Goal: Information Seeking & Learning: Learn about a topic

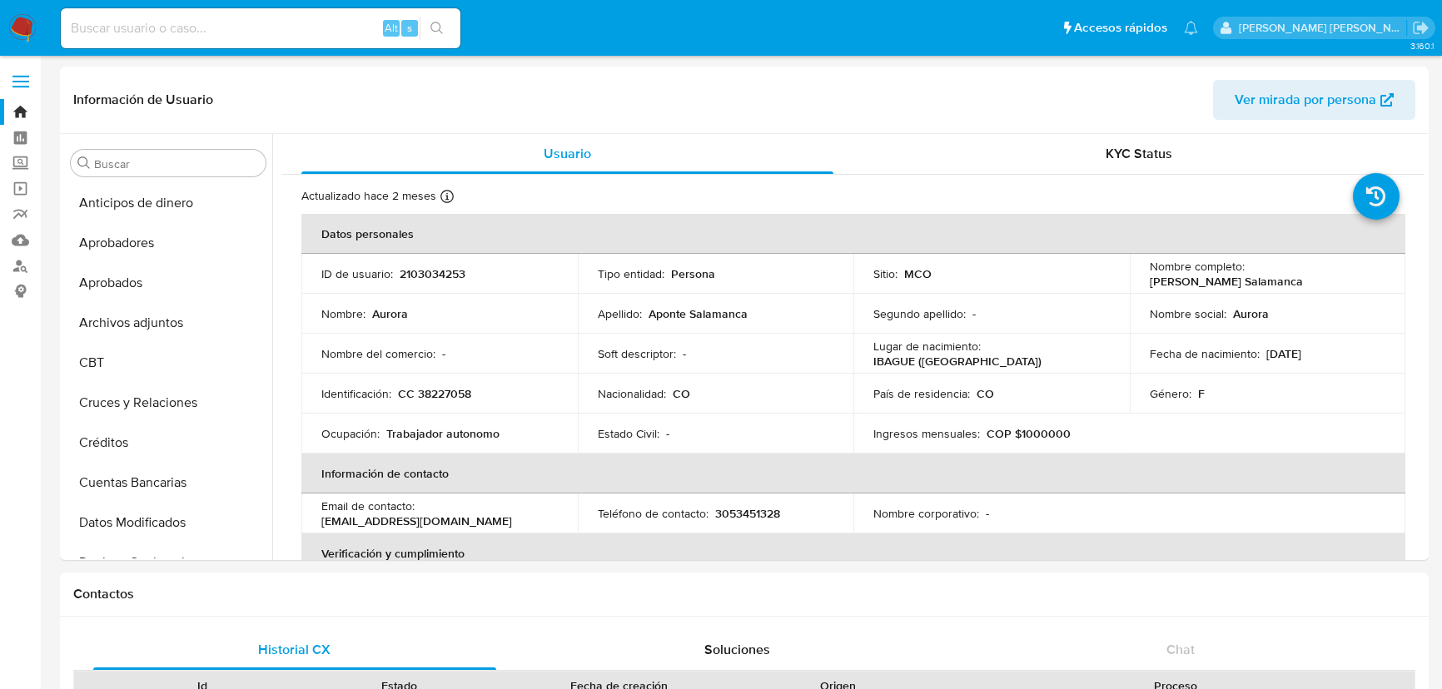
select select "10"
click at [224, 36] on input at bounding box center [261, 28] width 400 height 22
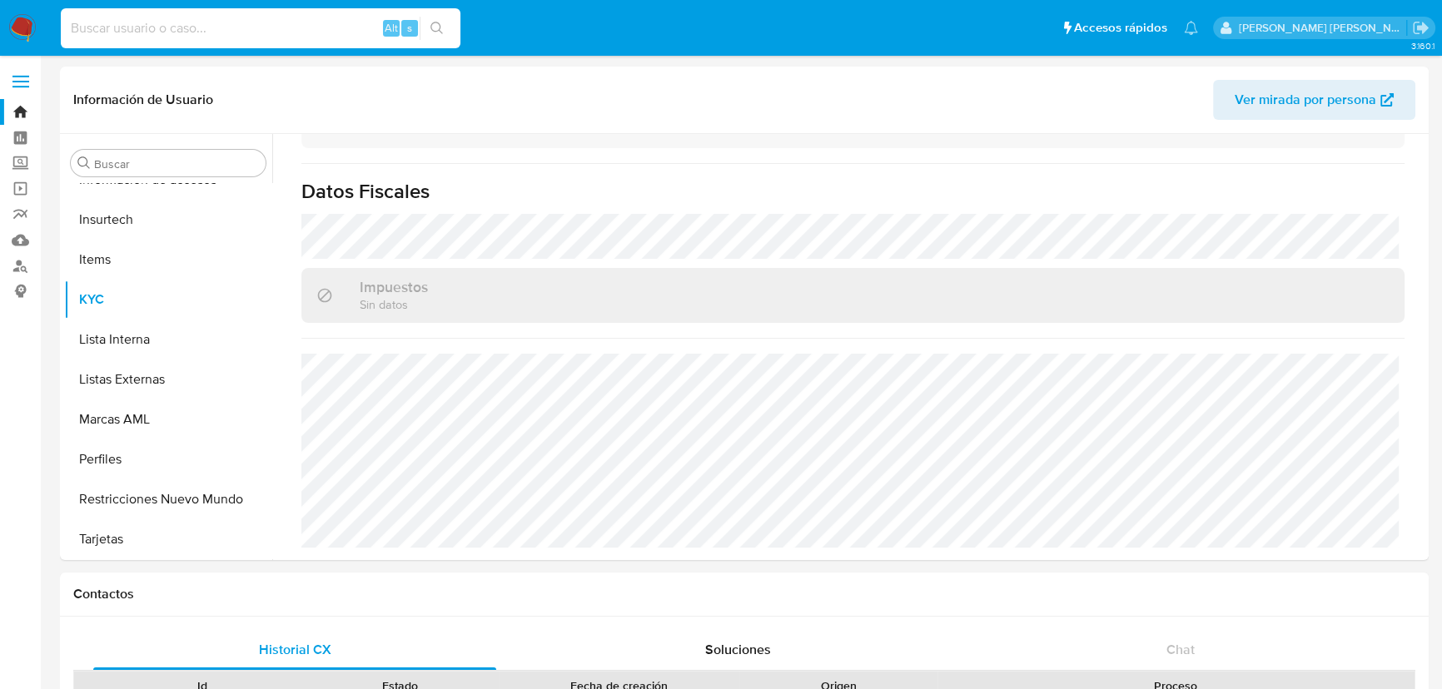
paste input "45059629"
type input "45059629"
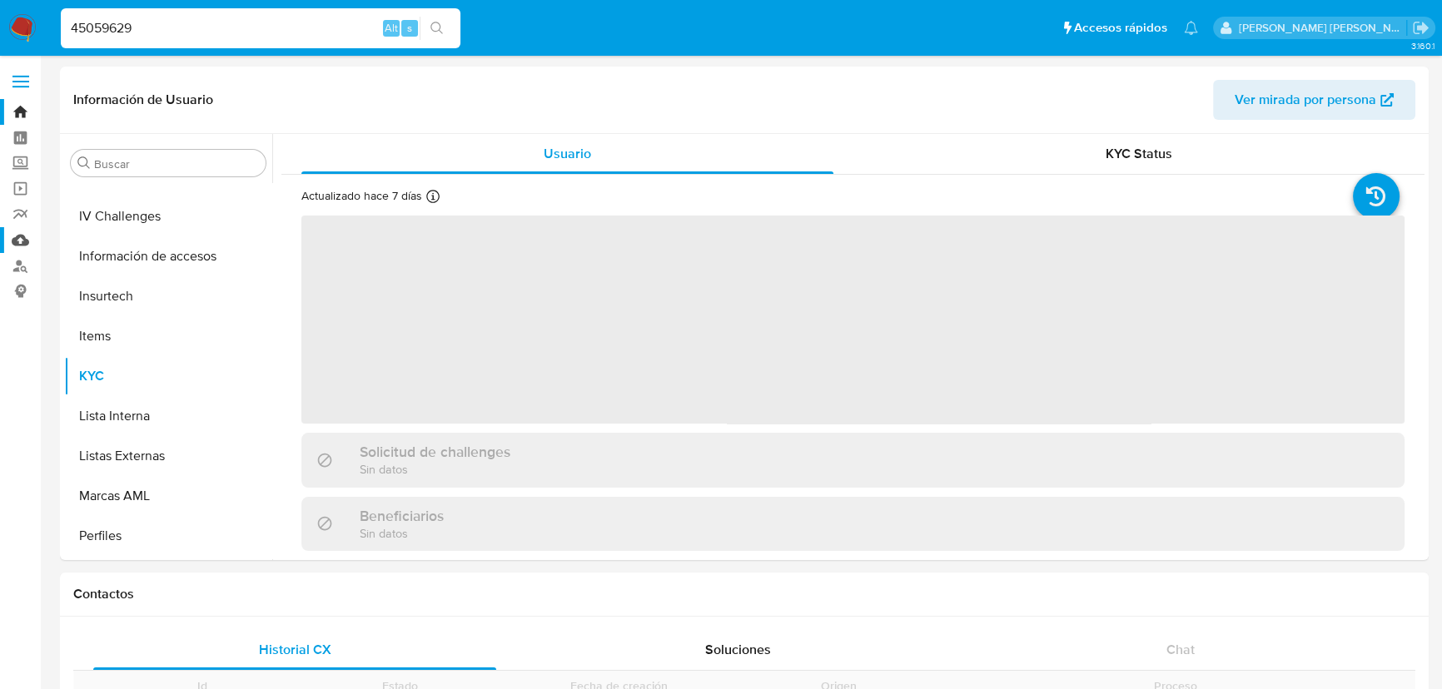
scroll to position [783, 0]
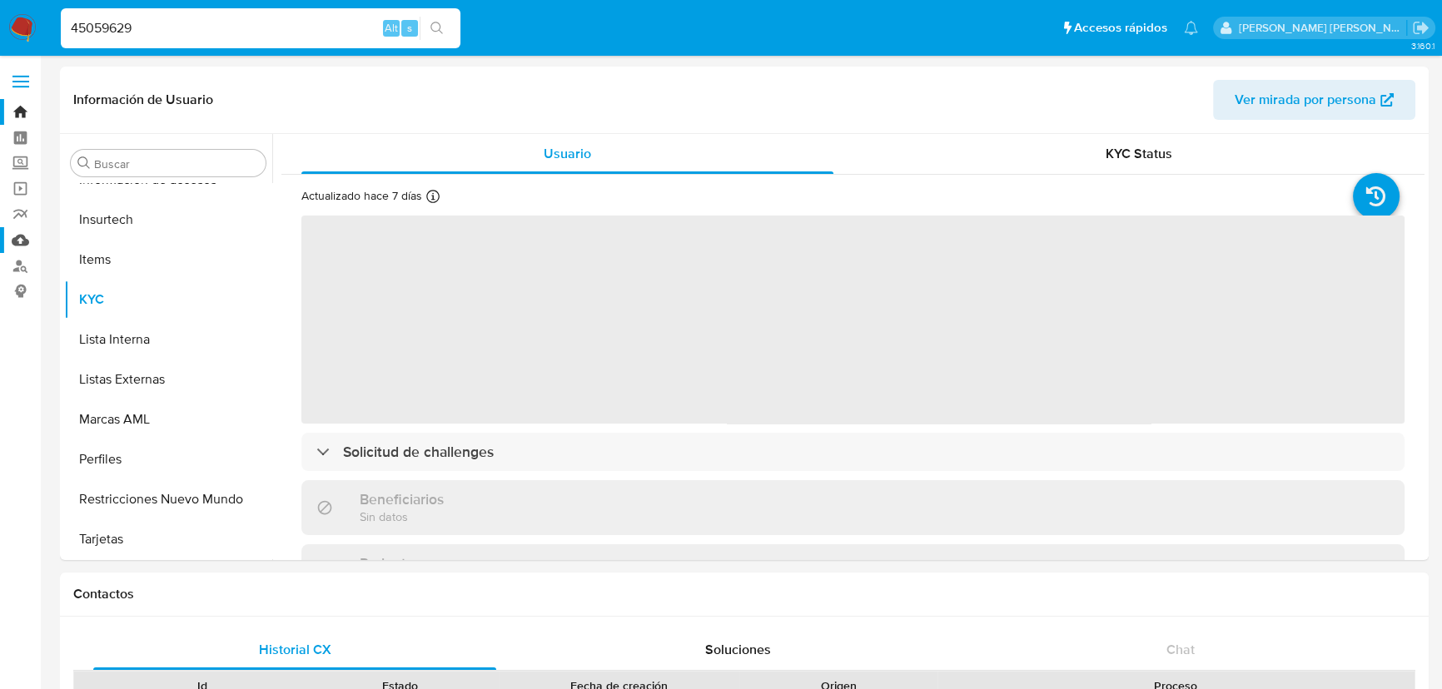
select select "10"
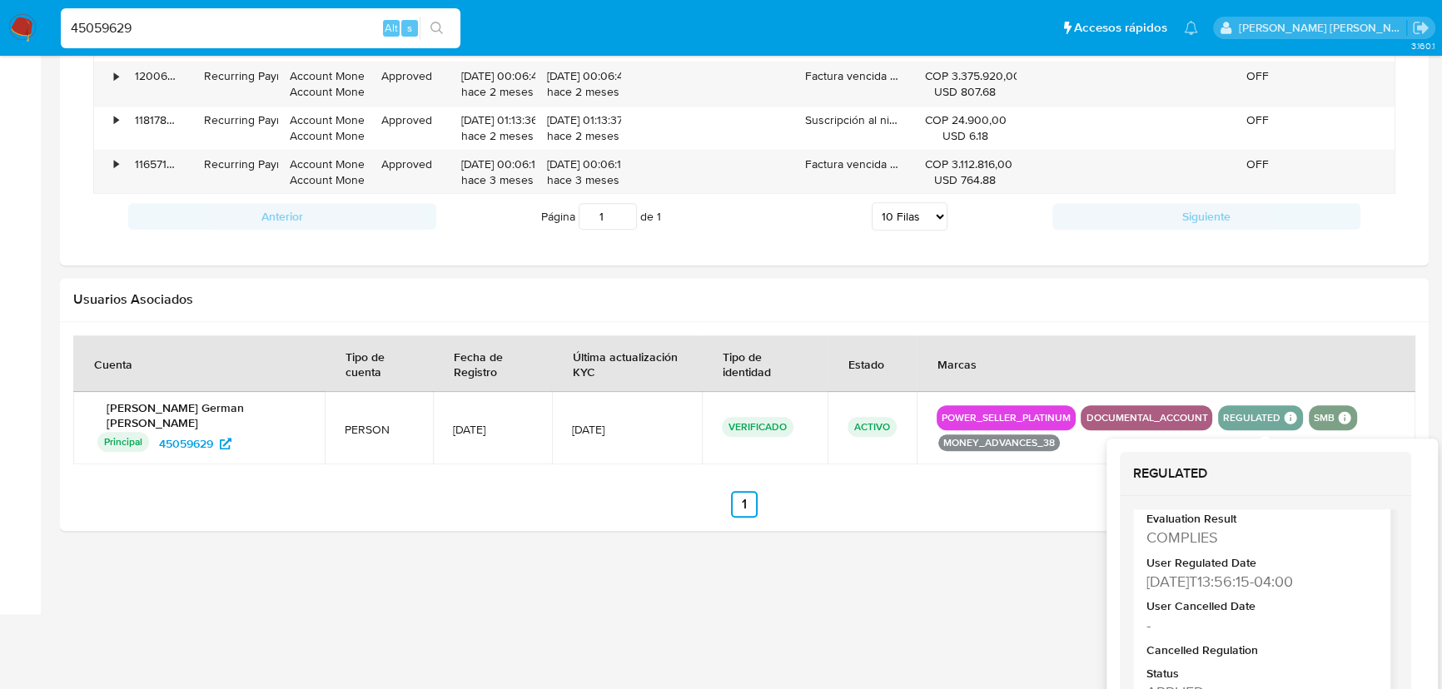
scroll to position [361, 0]
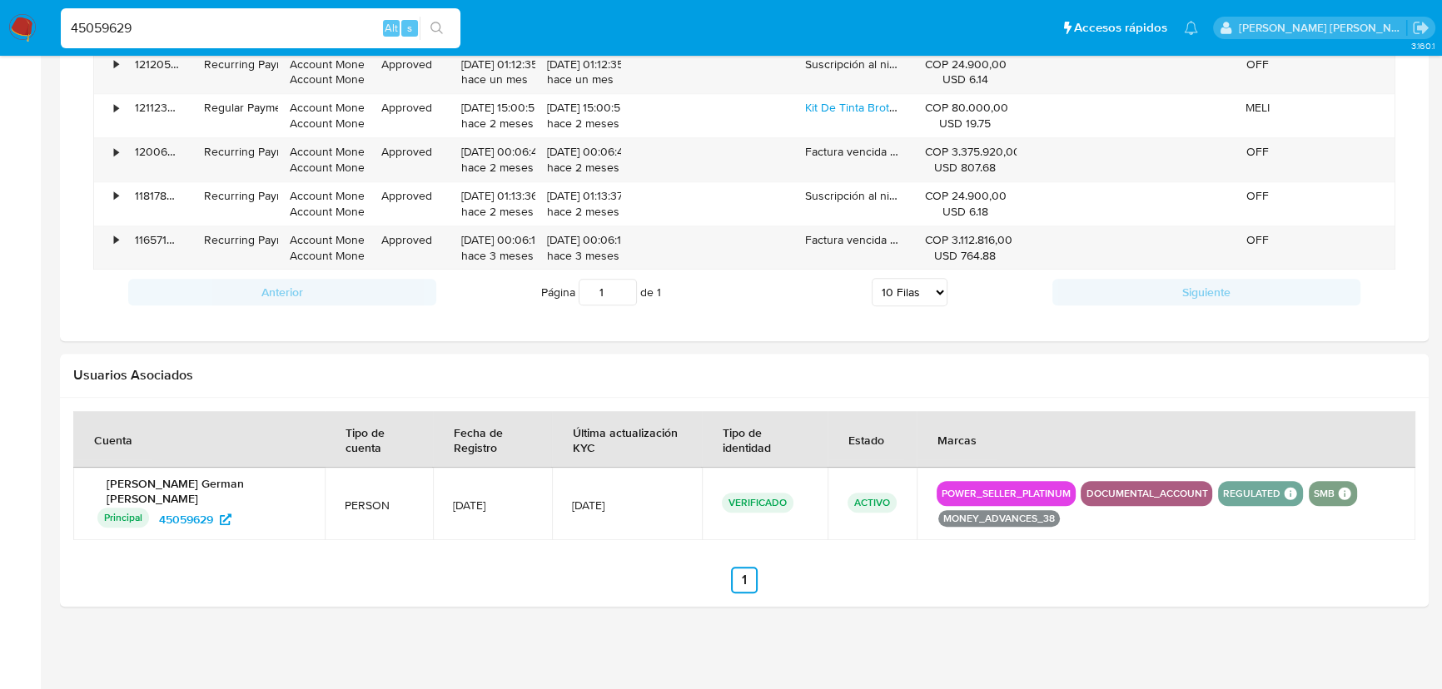
click at [1007, 584] on ul "Anterior 1 Siguiente" at bounding box center [744, 580] width 1342 height 27
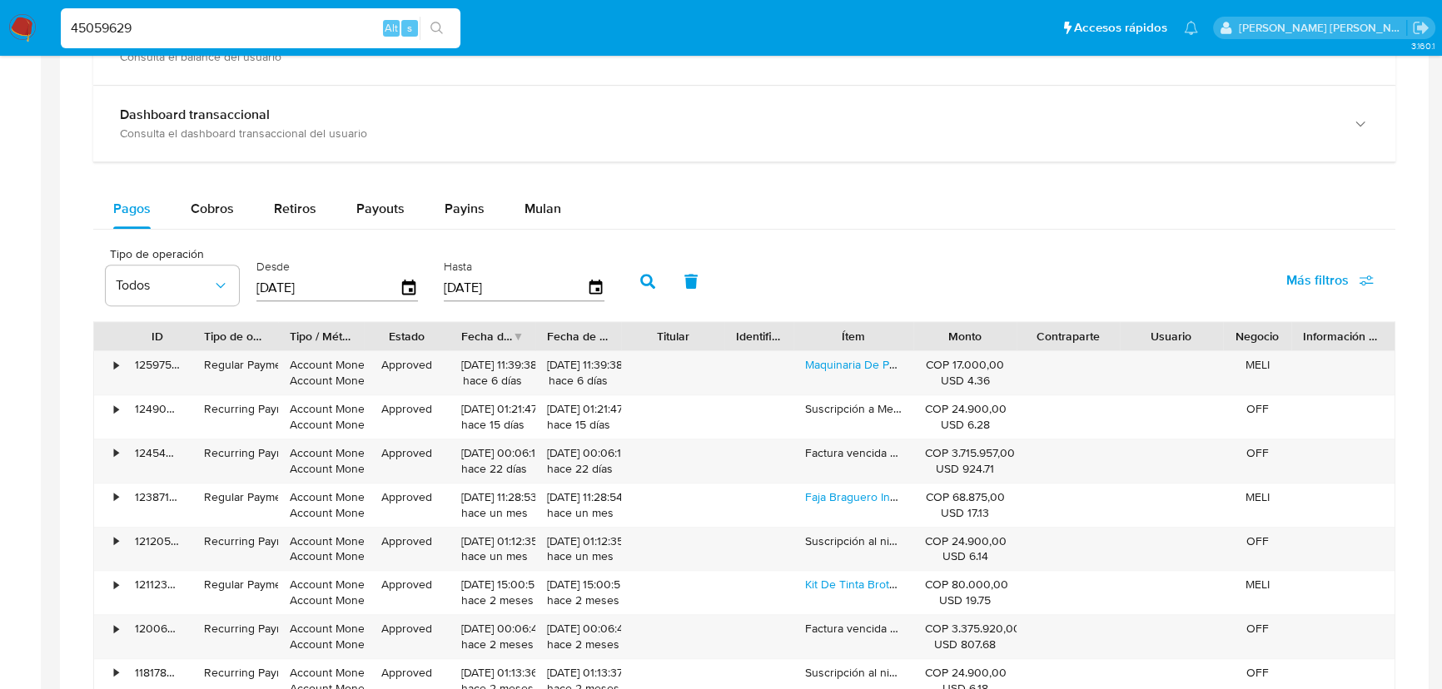
scroll to position [983, 0]
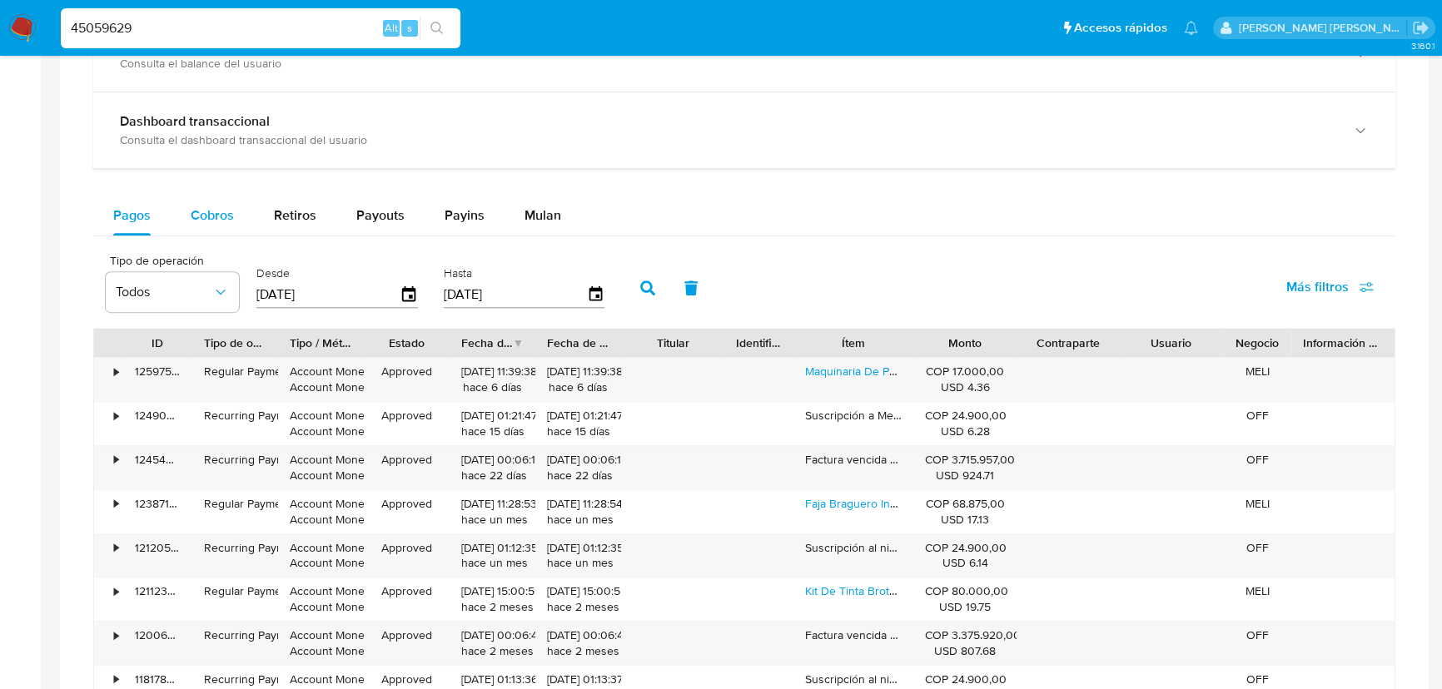
click at [211, 216] on span "Cobros" at bounding box center [212, 215] width 43 height 19
select select "10"
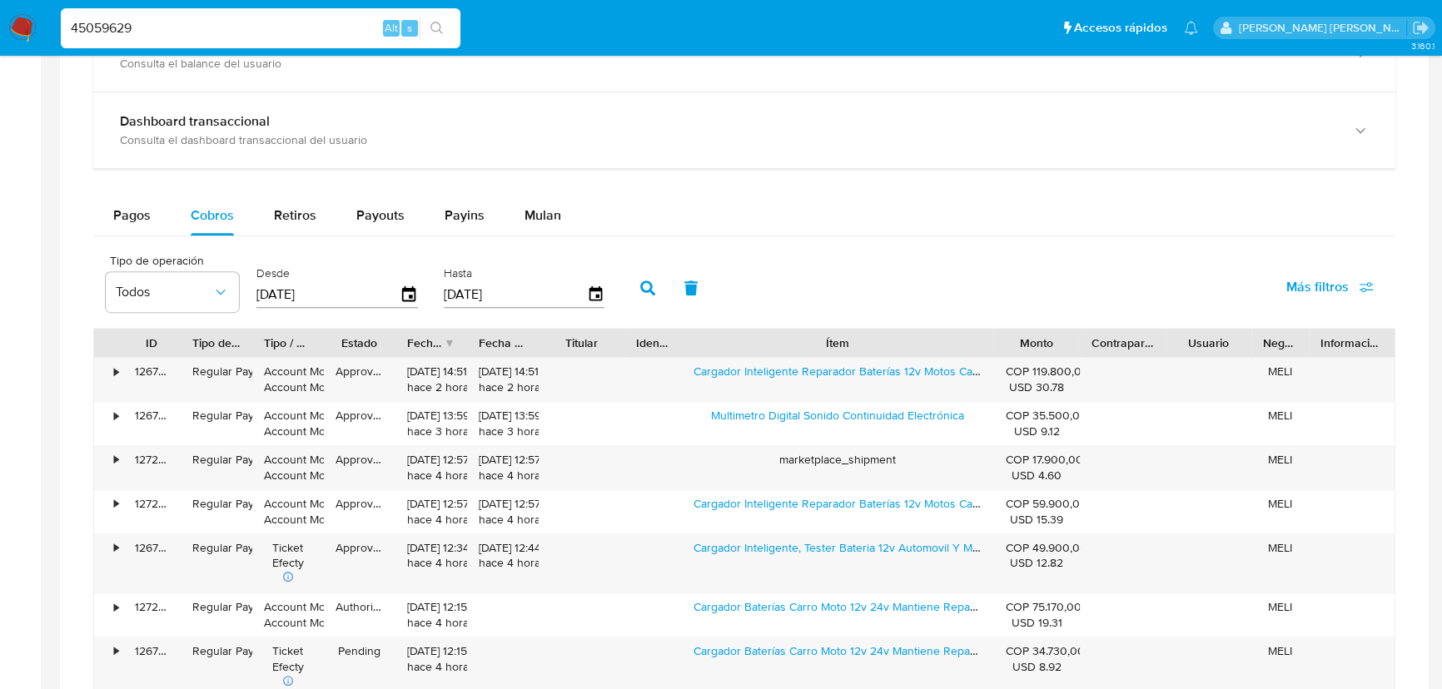
click at [1107, 358] on div "ID Tipo de operación Tipo / Método Estado Fecha de creación Fecha de aprobación…" at bounding box center [744, 578] width 1302 height 501
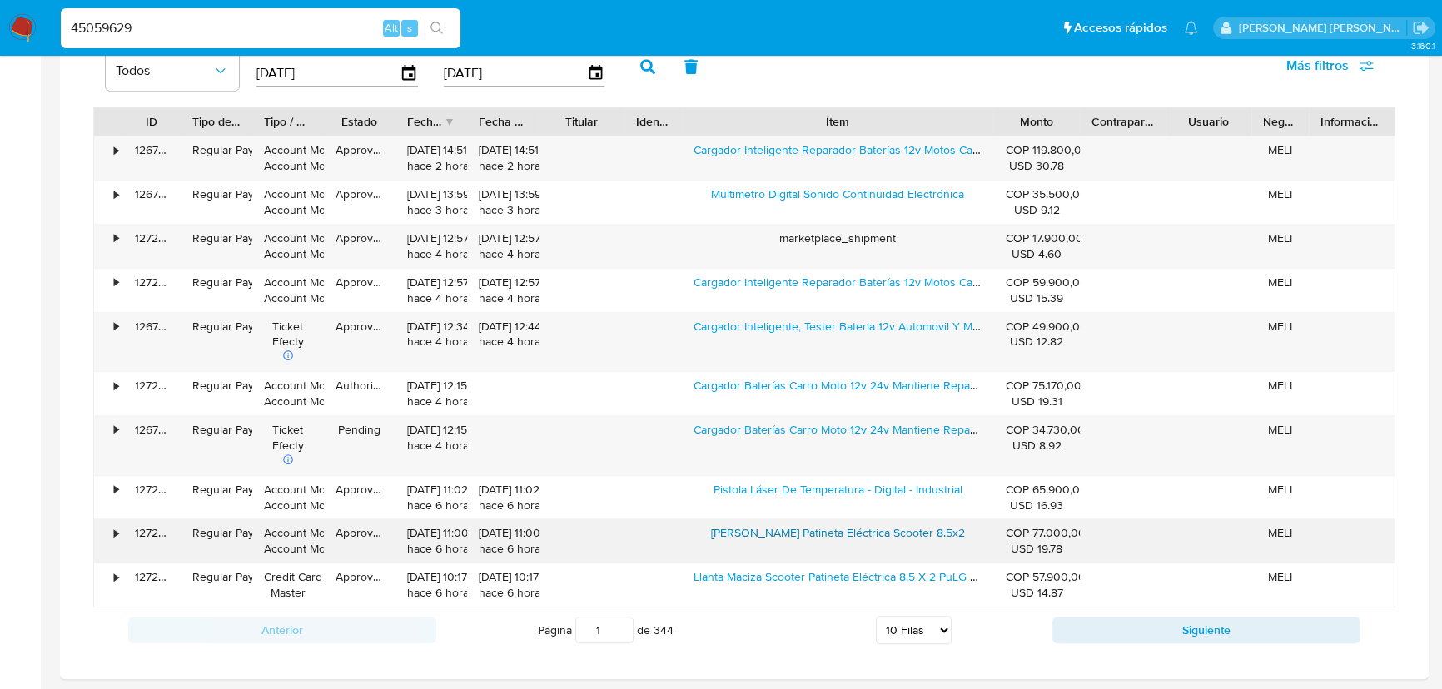
scroll to position [1211, 0]
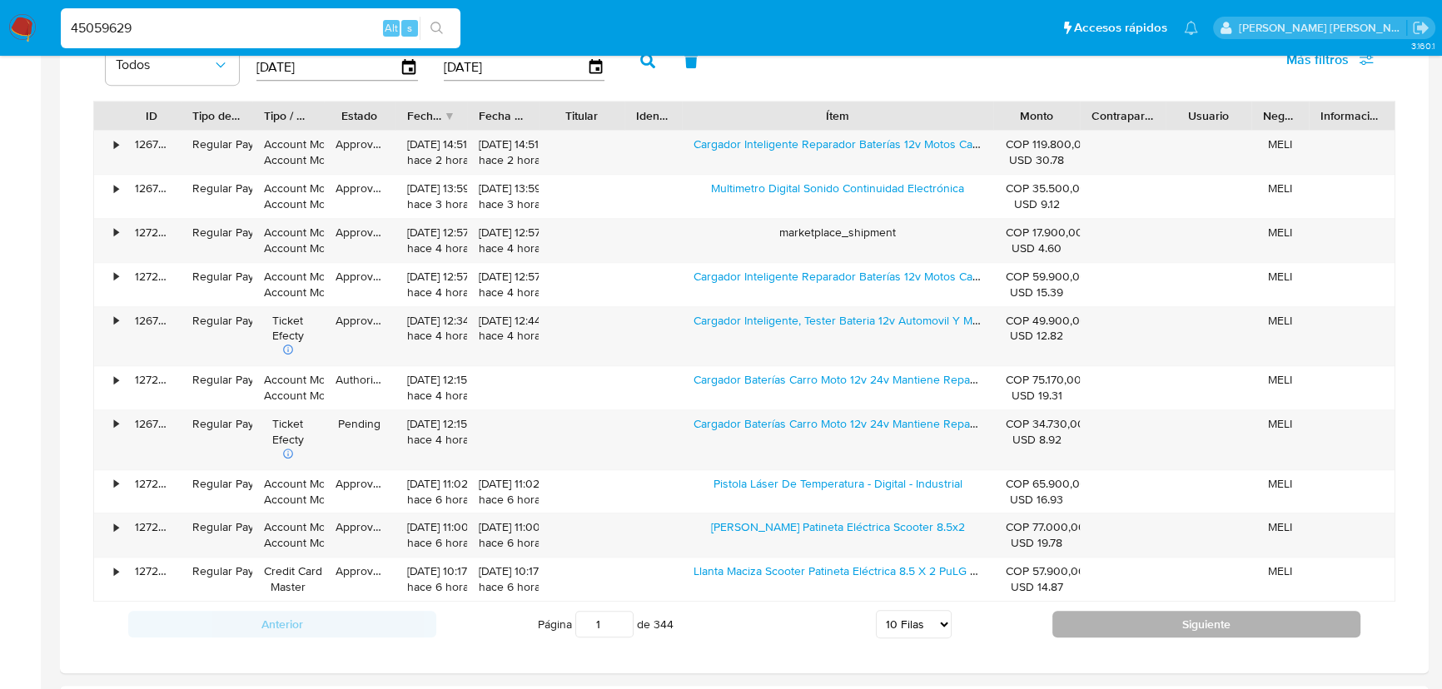
click at [1113, 615] on button "Siguiente" at bounding box center [1206, 624] width 308 height 27
type input "2"
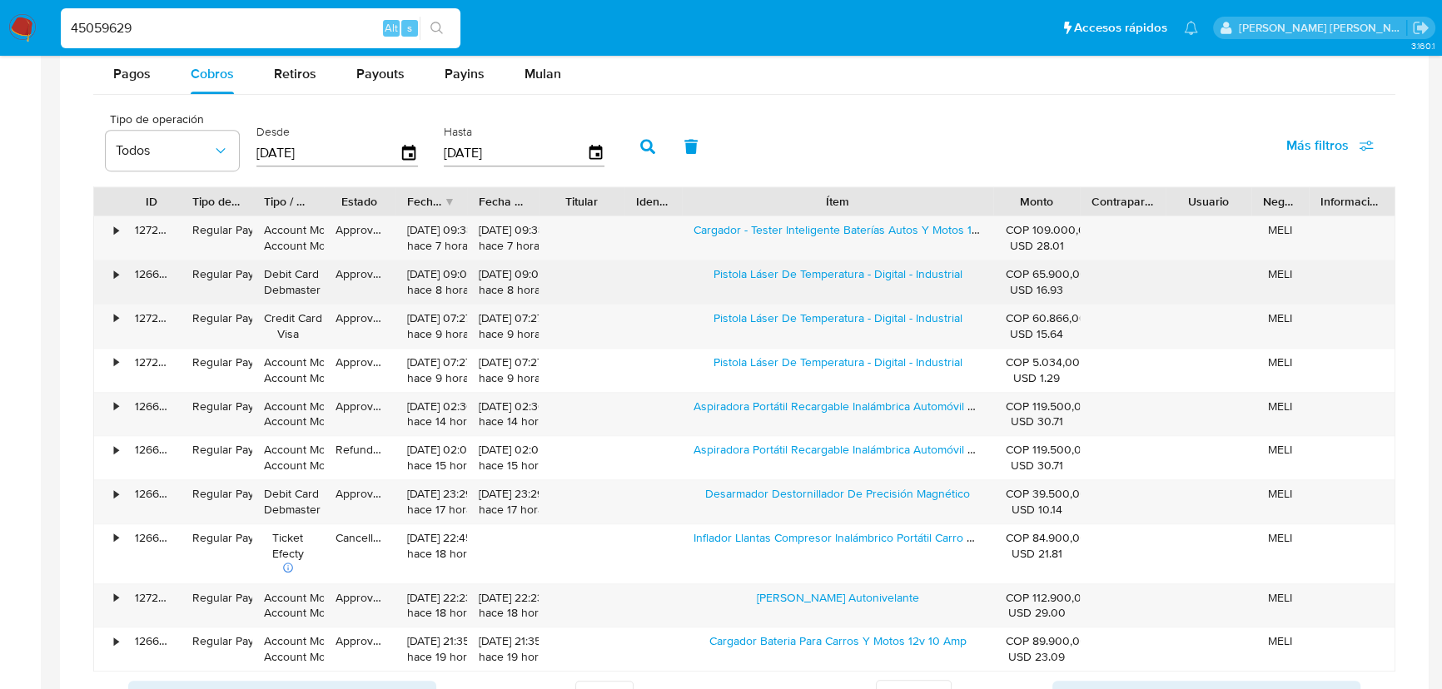
scroll to position [1148, 0]
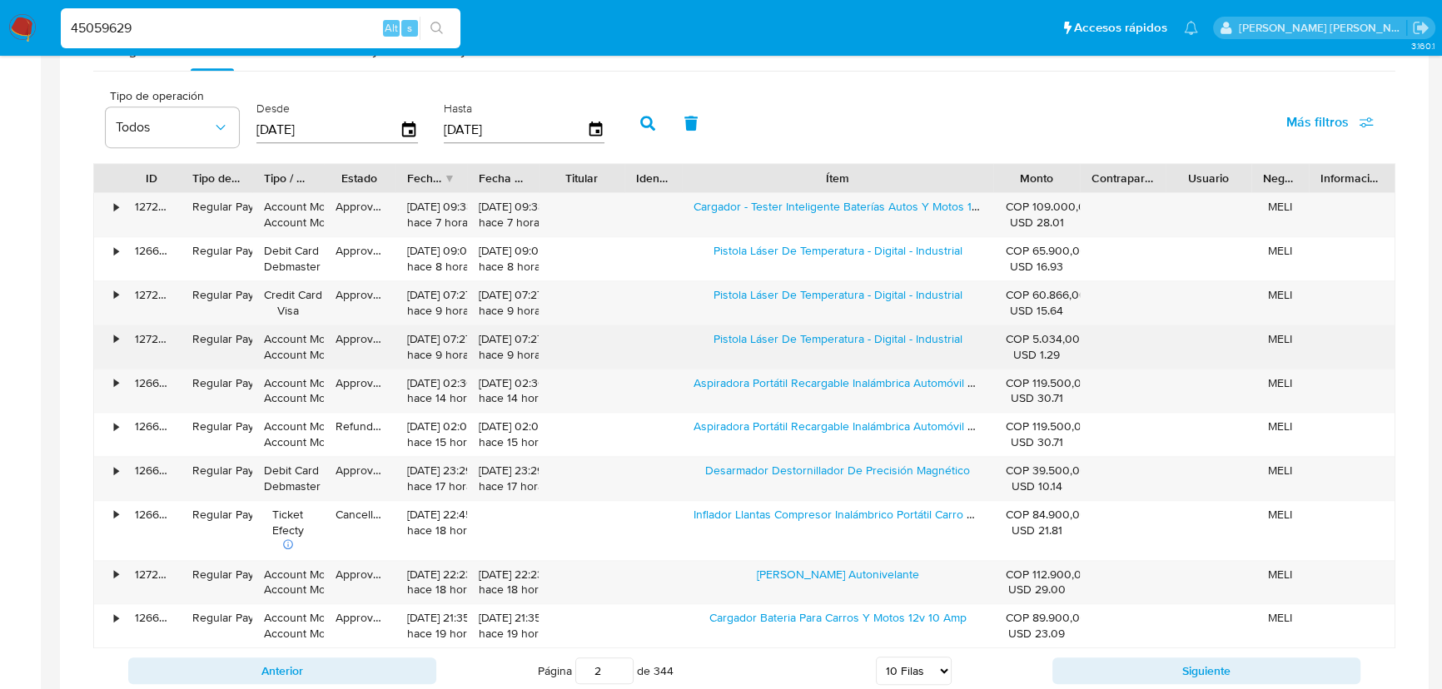
drag, startPoint x: 1047, startPoint y: 357, endPoint x: 1061, endPoint y: 330, distance: 30.9
click at [1056, 345] on div "COP 5.034,00 USD 1.29" at bounding box center [1036, 347] width 62 height 32
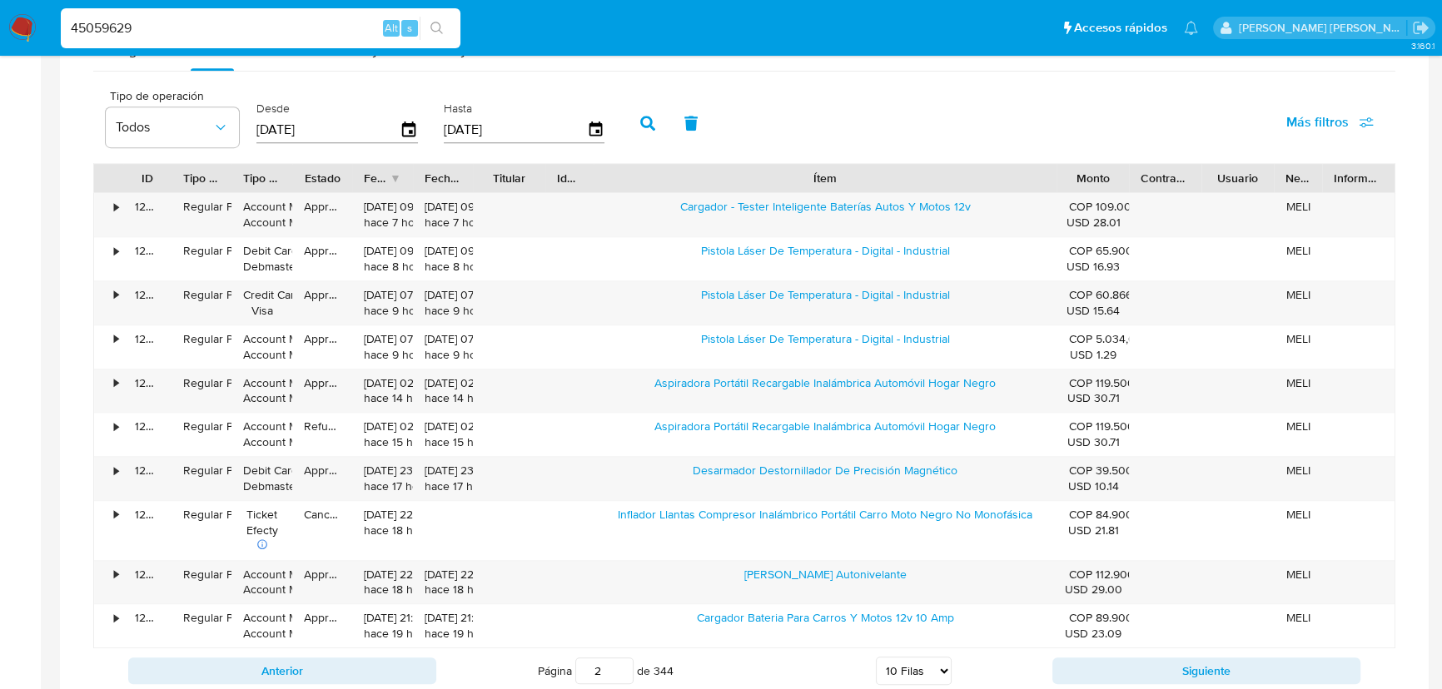
click at [1148, 194] on div "ID Tipo de operación Tipo / Método Estado Fecha de creación Fecha de aprobación…" at bounding box center [744, 405] width 1302 height 485
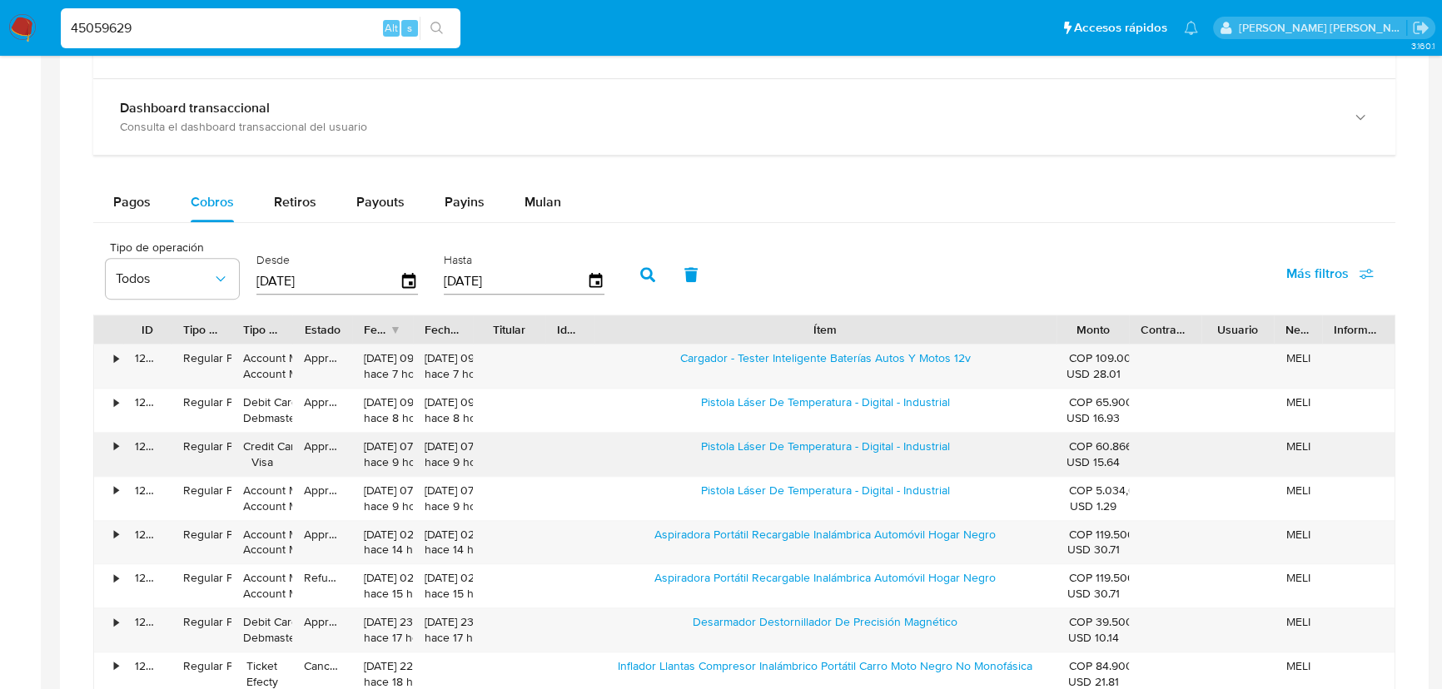
scroll to position [1072, 0]
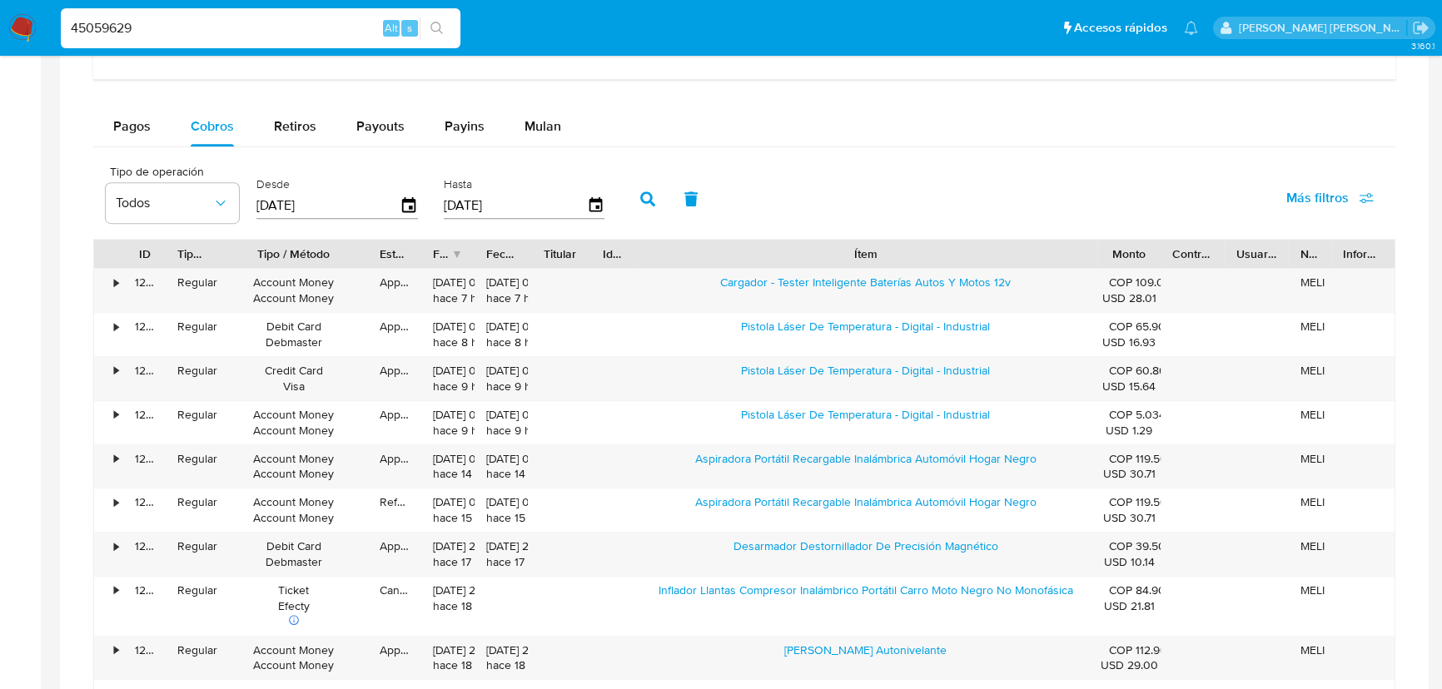
drag, startPoint x: 291, startPoint y: 246, endPoint x: 380, endPoint y: 246, distance: 89.1
click at [380, 246] on div at bounding box center [368, 254] width 30 height 28
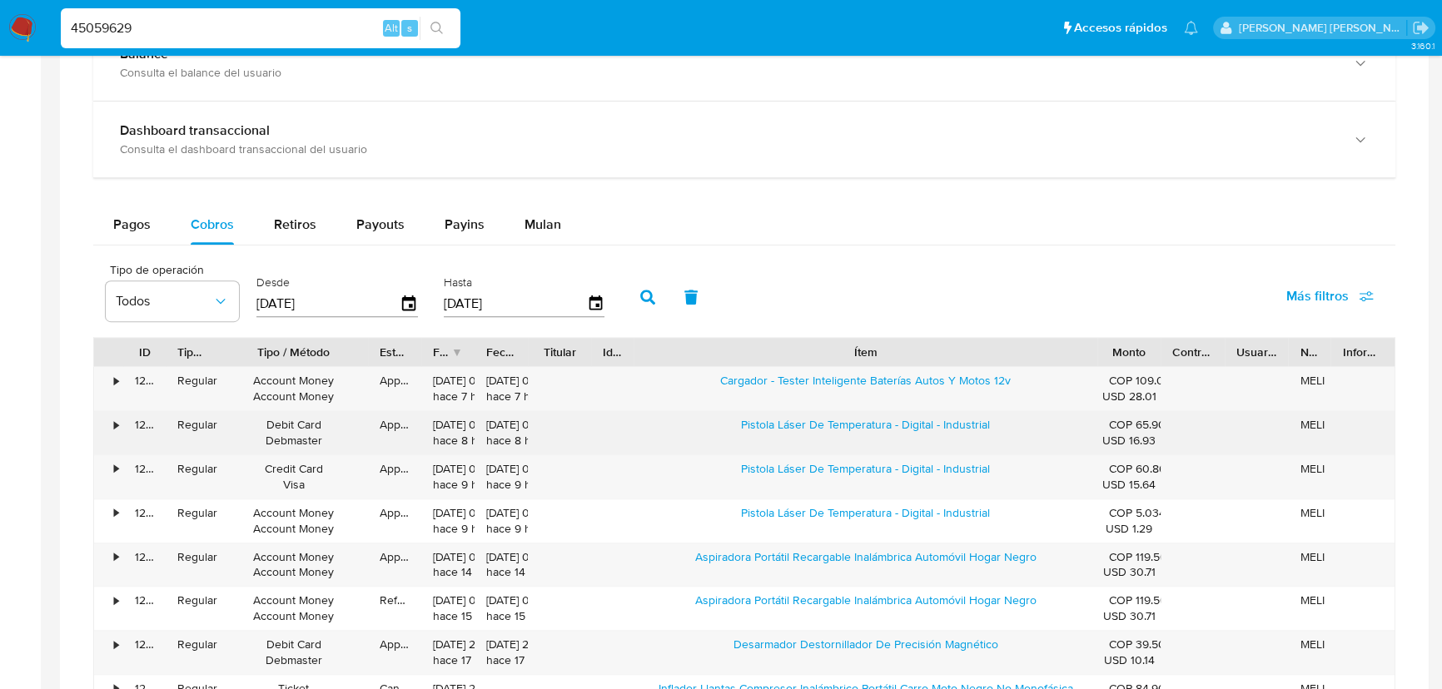
scroll to position [1148, 0]
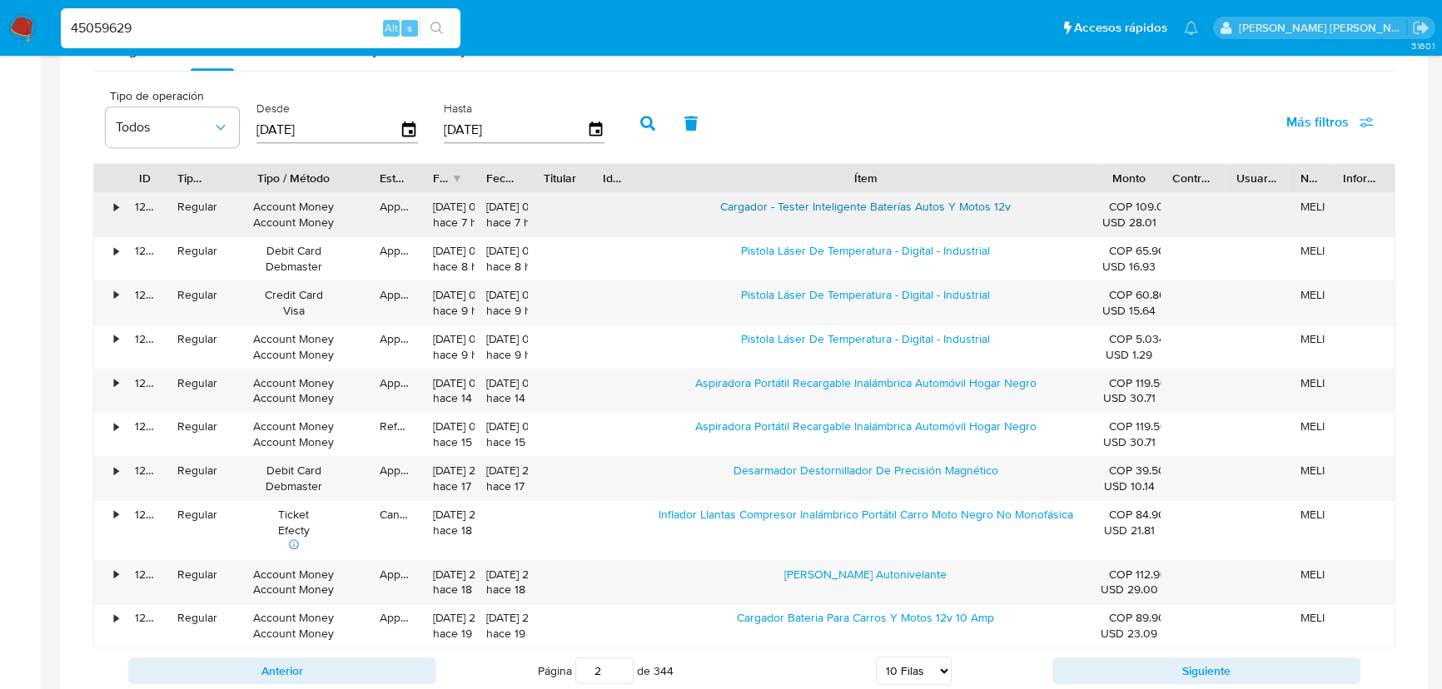
click at [817, 211] on link "Cargador - Tester Inteligente Baterías Autos Y Motos 12v" at bounding box center [865, 206] width 291 height 17
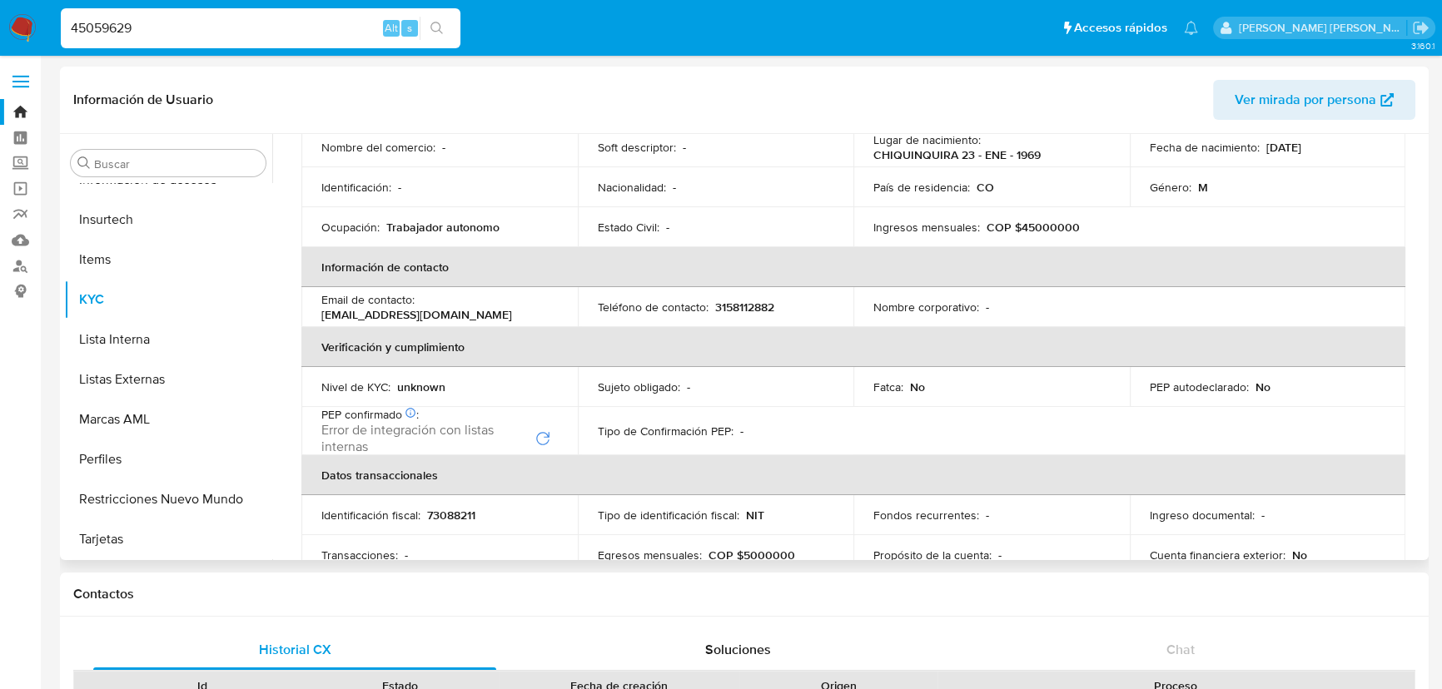
scroll to position [302, 0]
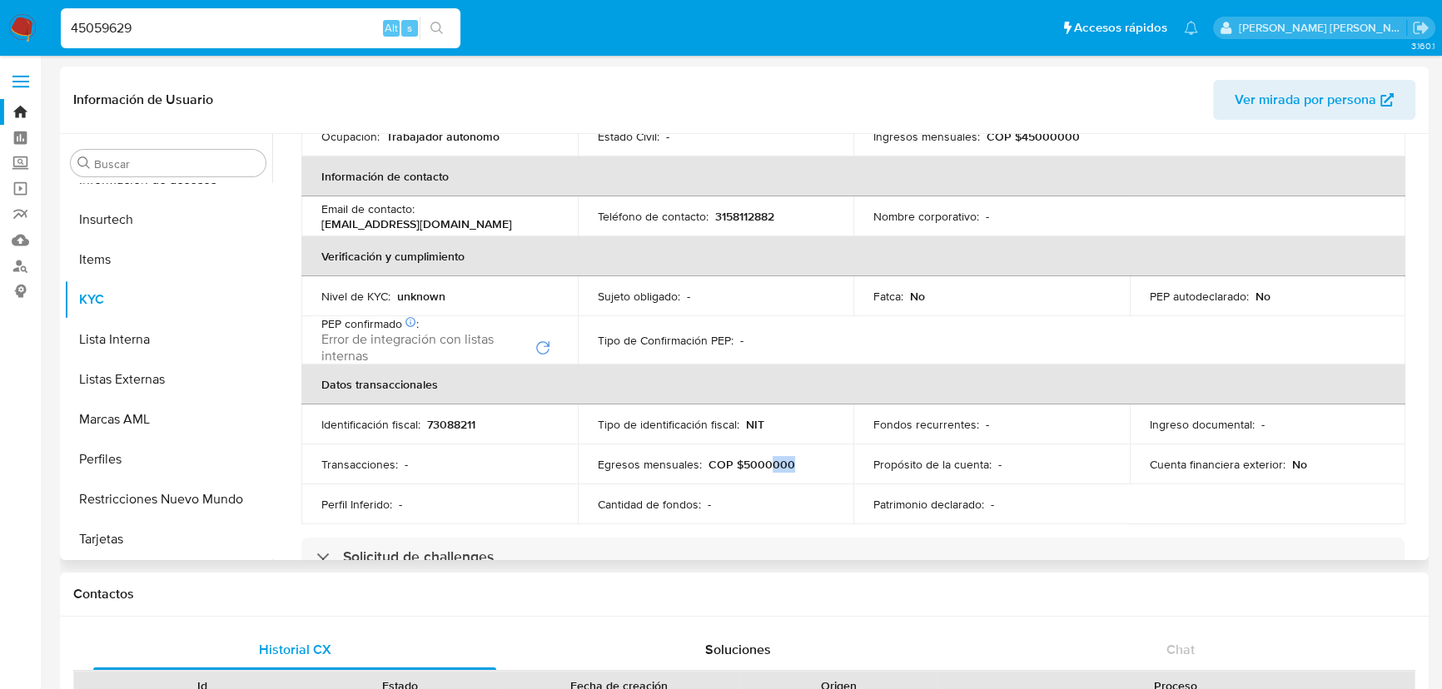
drag, startPoint x: 790, startPoint y: 461, endPoint x: 769, endPoint y: 459, distance: 21.0
click at [768, 458] on div "Egresos mensuales : COP $5000000" at bounding box center [716, 464] width 236 height 15
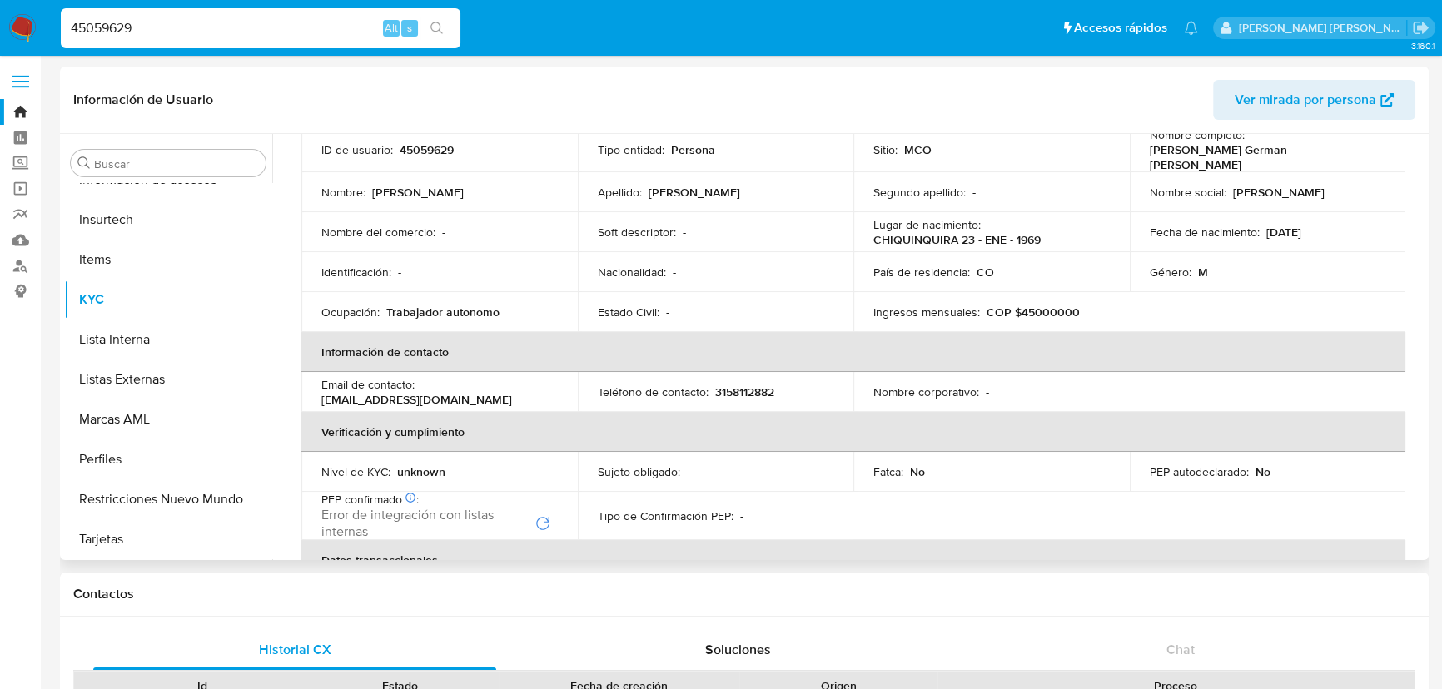
scroll to position [0, 0]
